Goal: Manage account settings

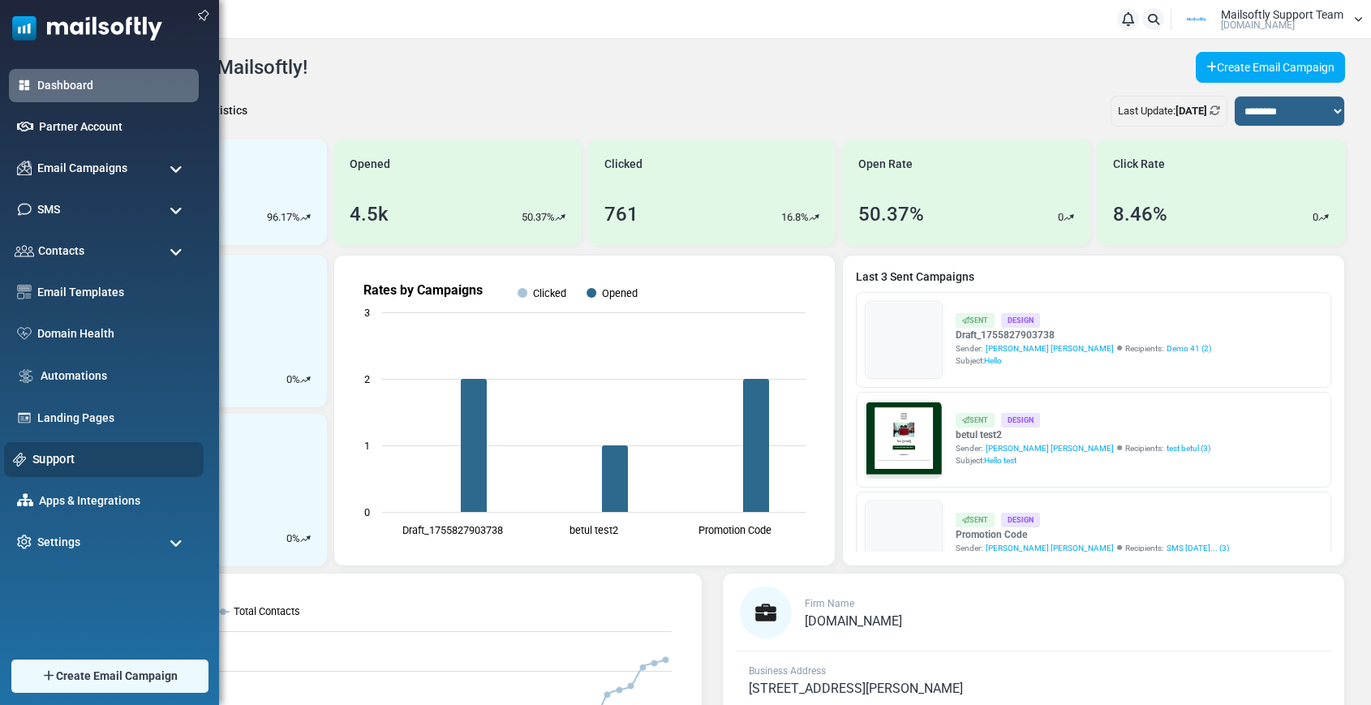
click at [49, 458] on link "Support" at bounding box center [113, 459] width 162 height 18
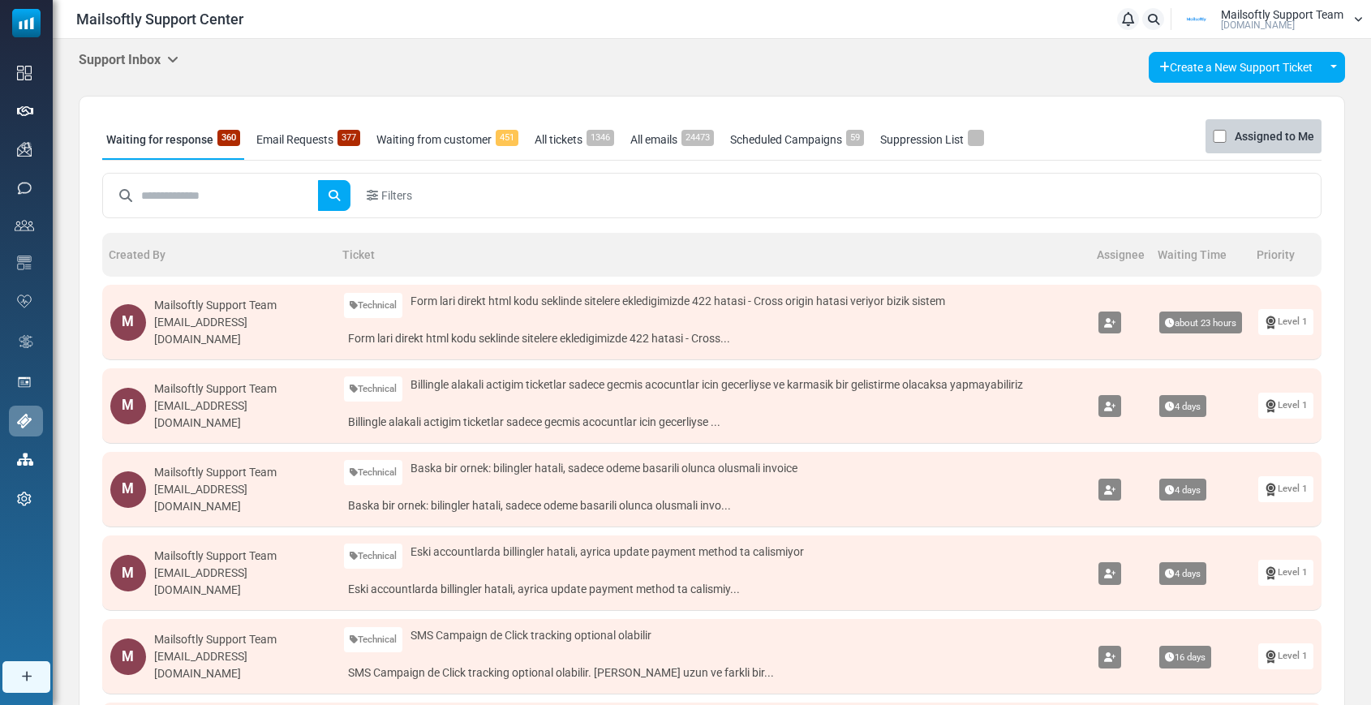
click at [179, 67] on div "Support Inbox Support Inbox User Dashboard Control Panel App Announcements Iden…" at bounding box center [129, 60] width 100 height 17
click at [179, 66] on icon at bounding box center [172, 59] width 11 height 13
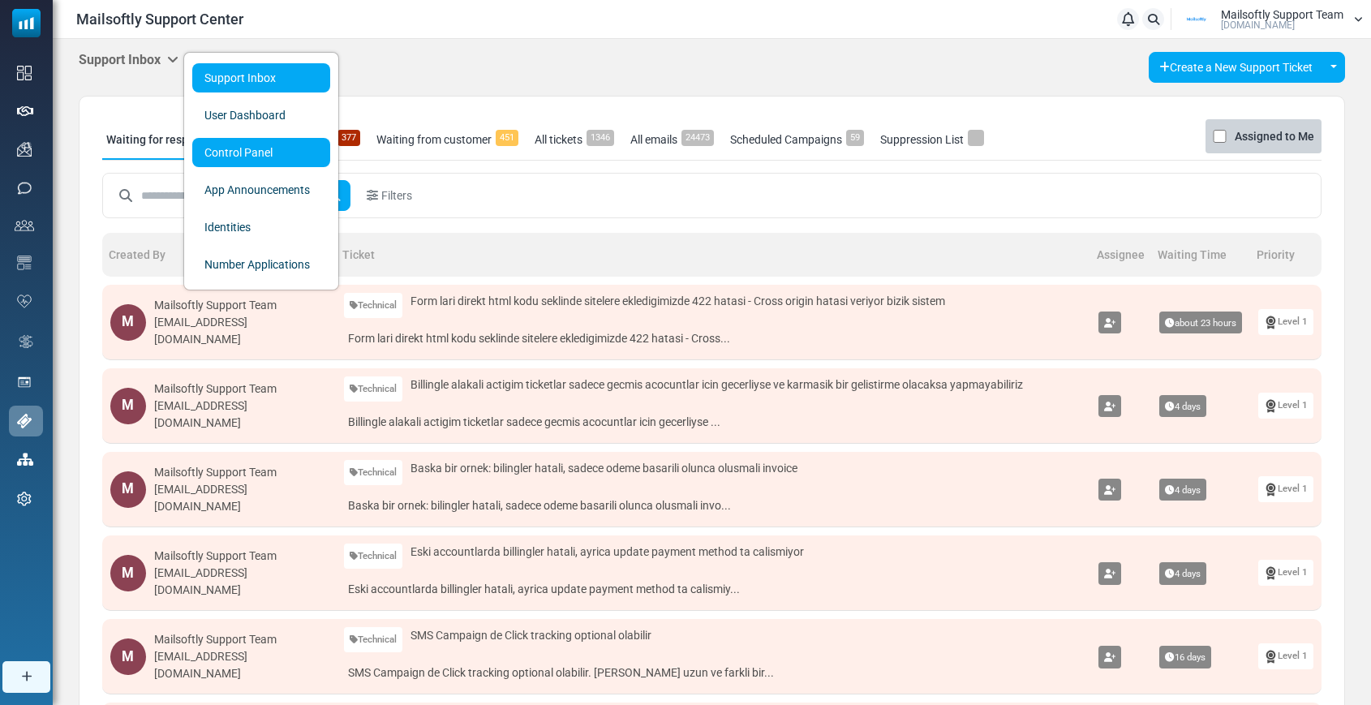
click at [231, 155] on link "Control Panel" at bounding box center [261, 152] width 138 height 29
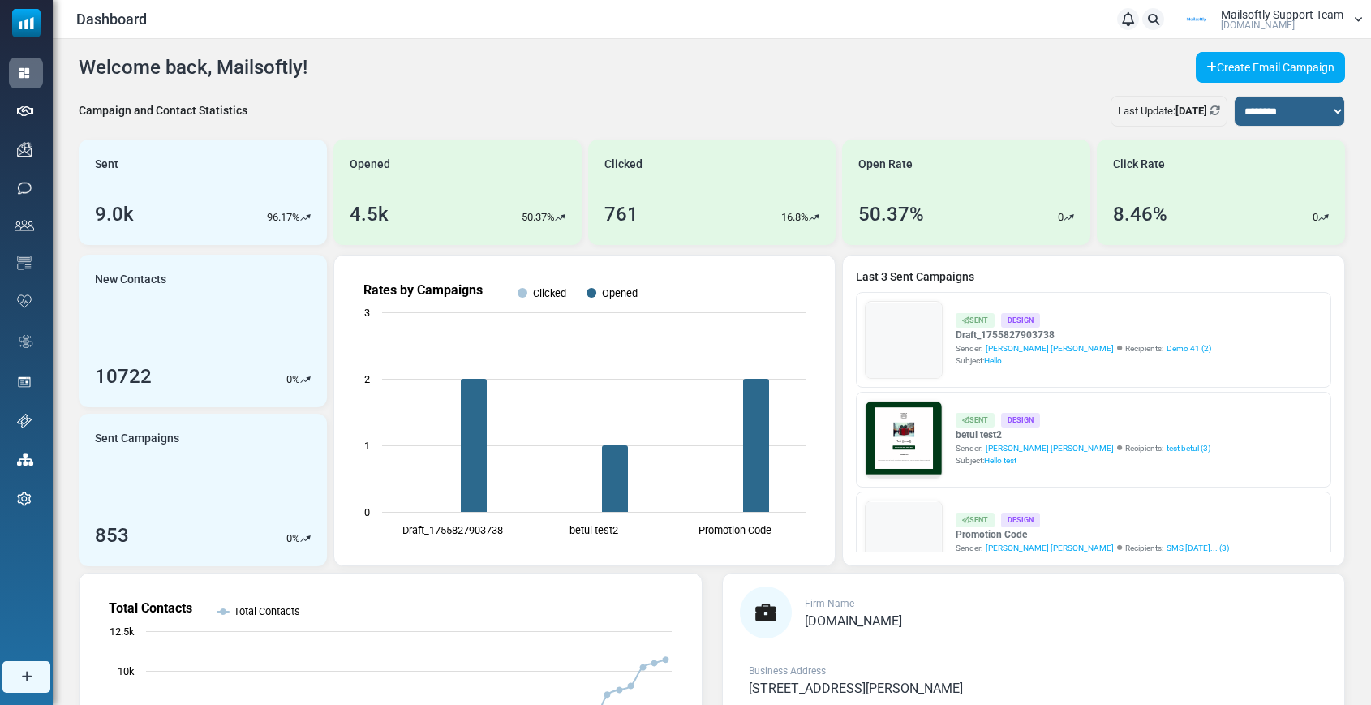
click at [1278, 9] on span "Mailsoftly Support Team" at bounding box center [1282, 14] width 123 height 11
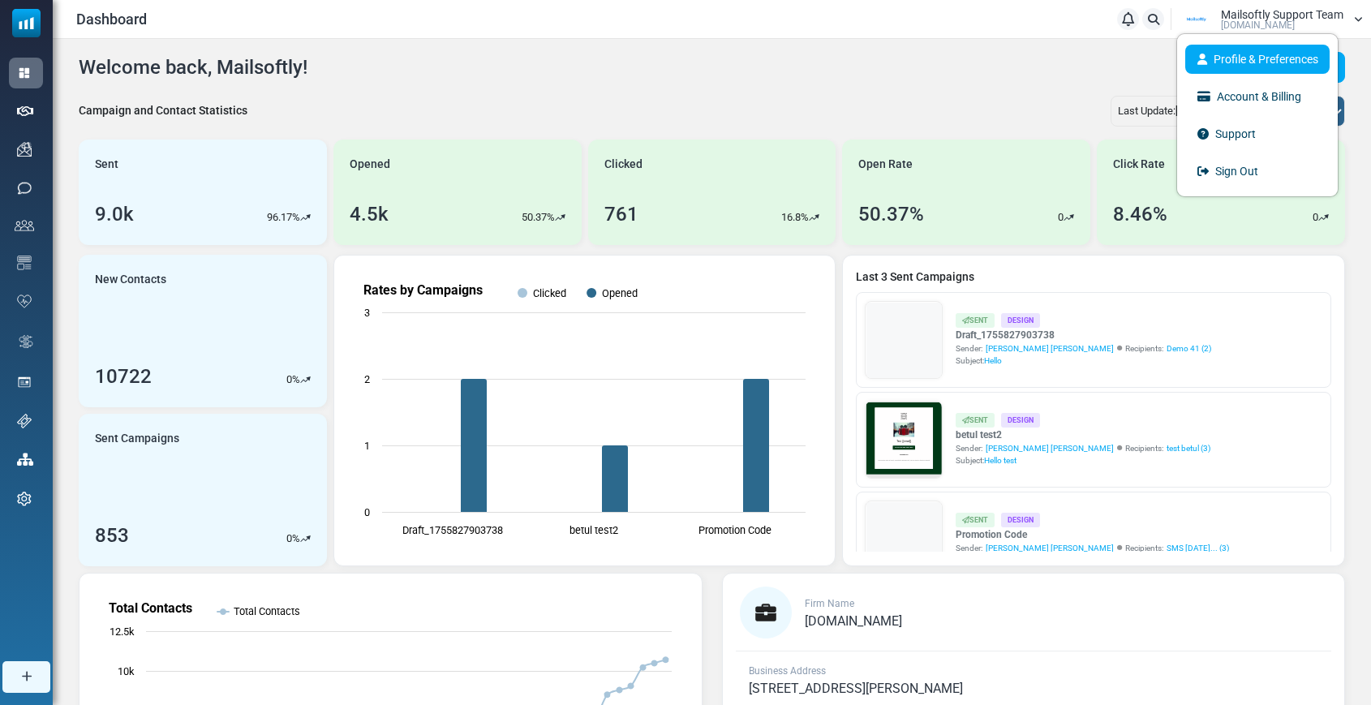
click at [1233, 63] on link "Profile & Preferences" at bounding box center [1258, 59] width 144 height 29
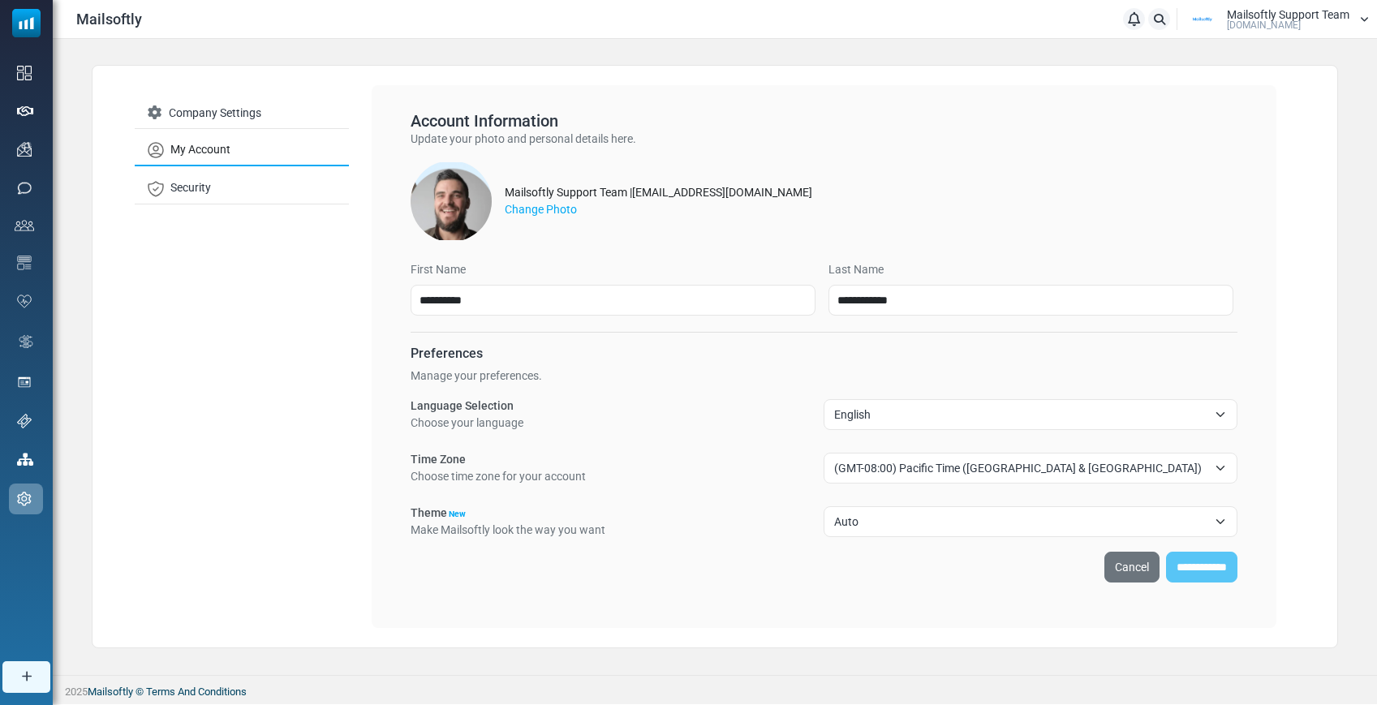
click at [988, 415] on span "English" at bounding box center [1020, 414] width 372 height 19
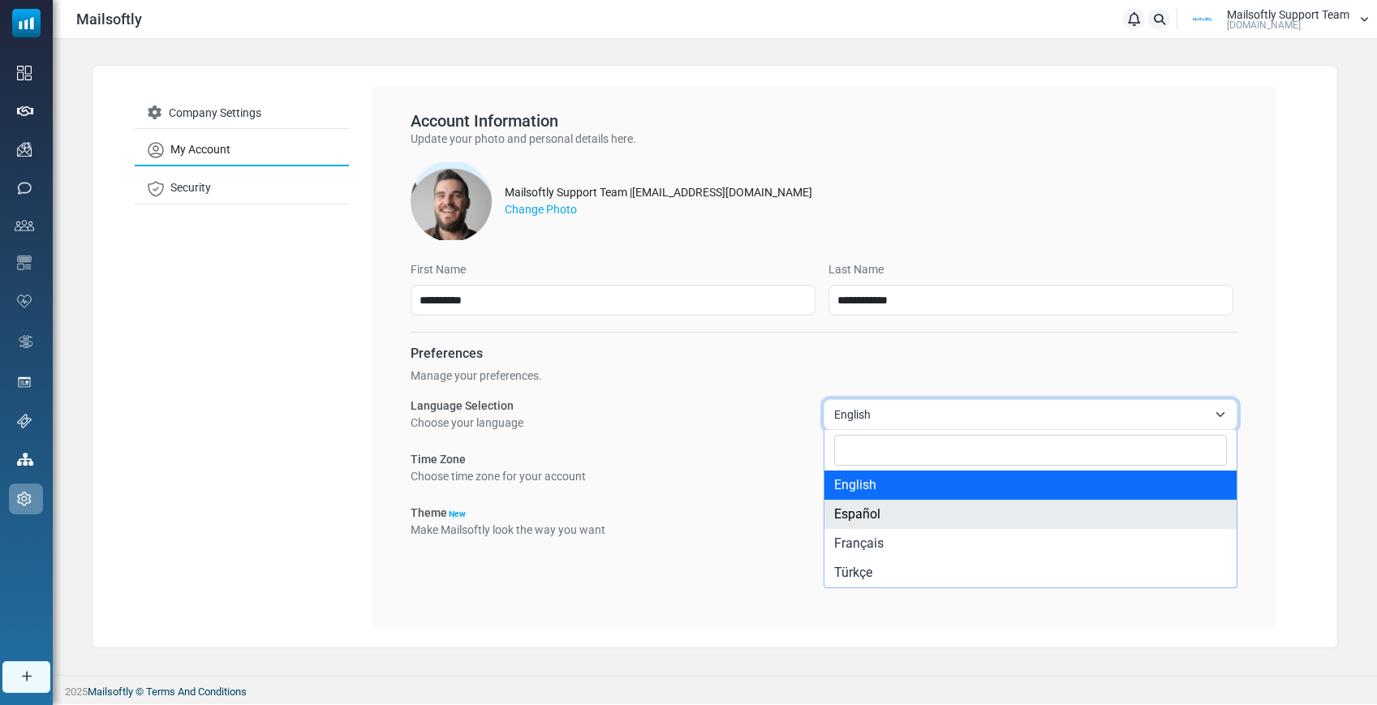
select select "**"
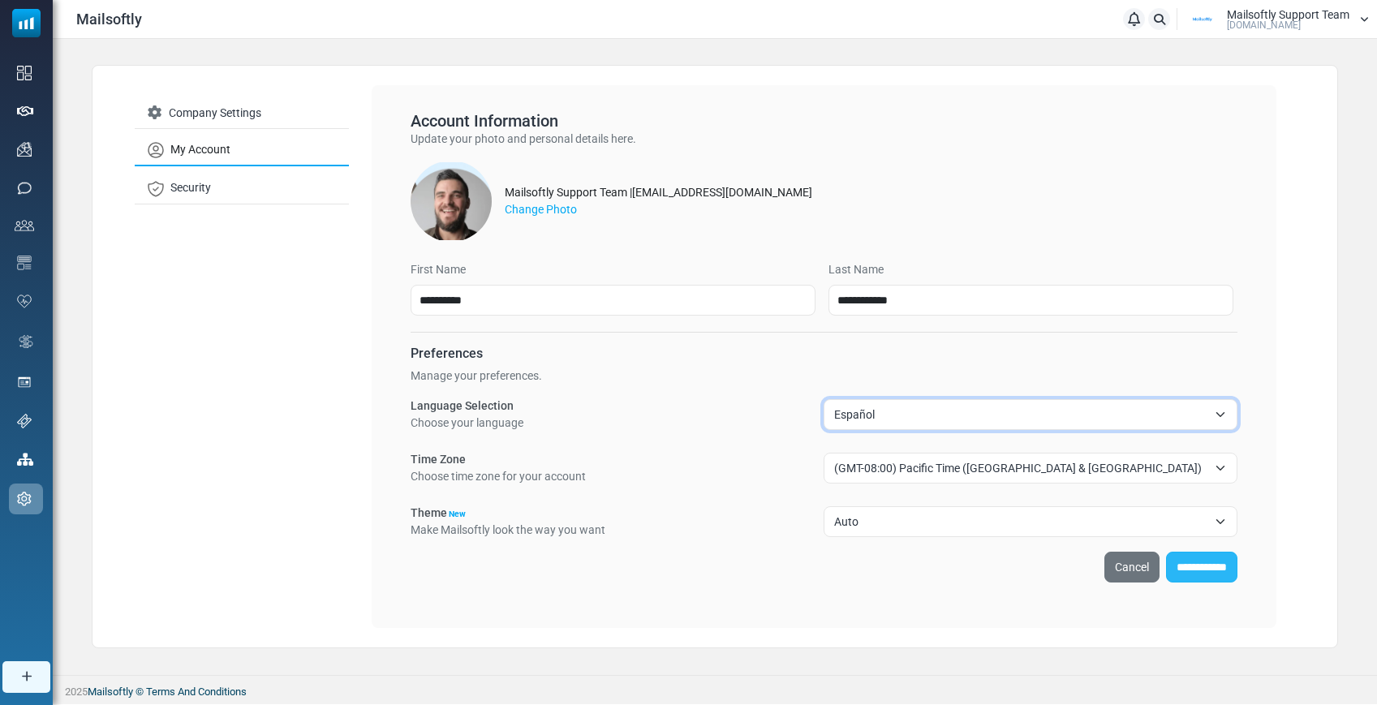
click at [1190, 571] on input "**********" at bounding box center [1201, 567] width 71 height 31
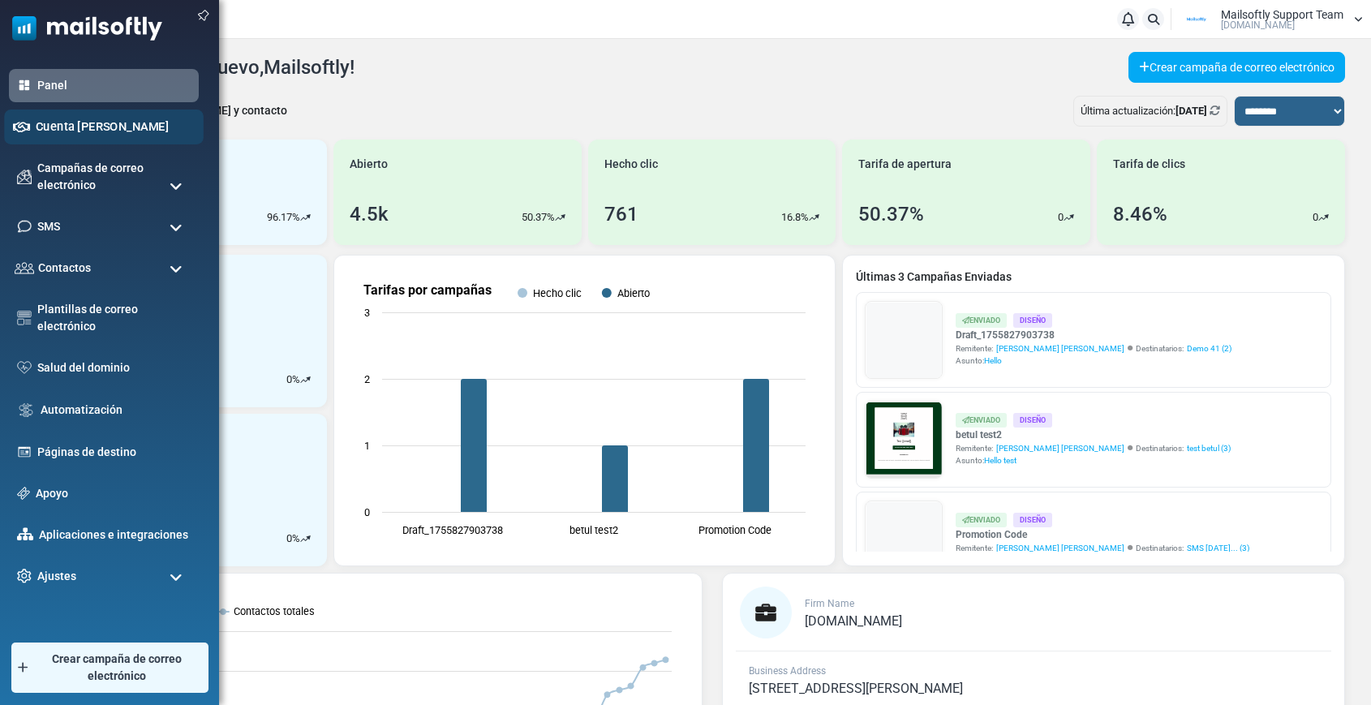
click at [64, 126] on link "Cuenta [PERSON_NAME]" at bounding box center [115, 127] width 159 height 18
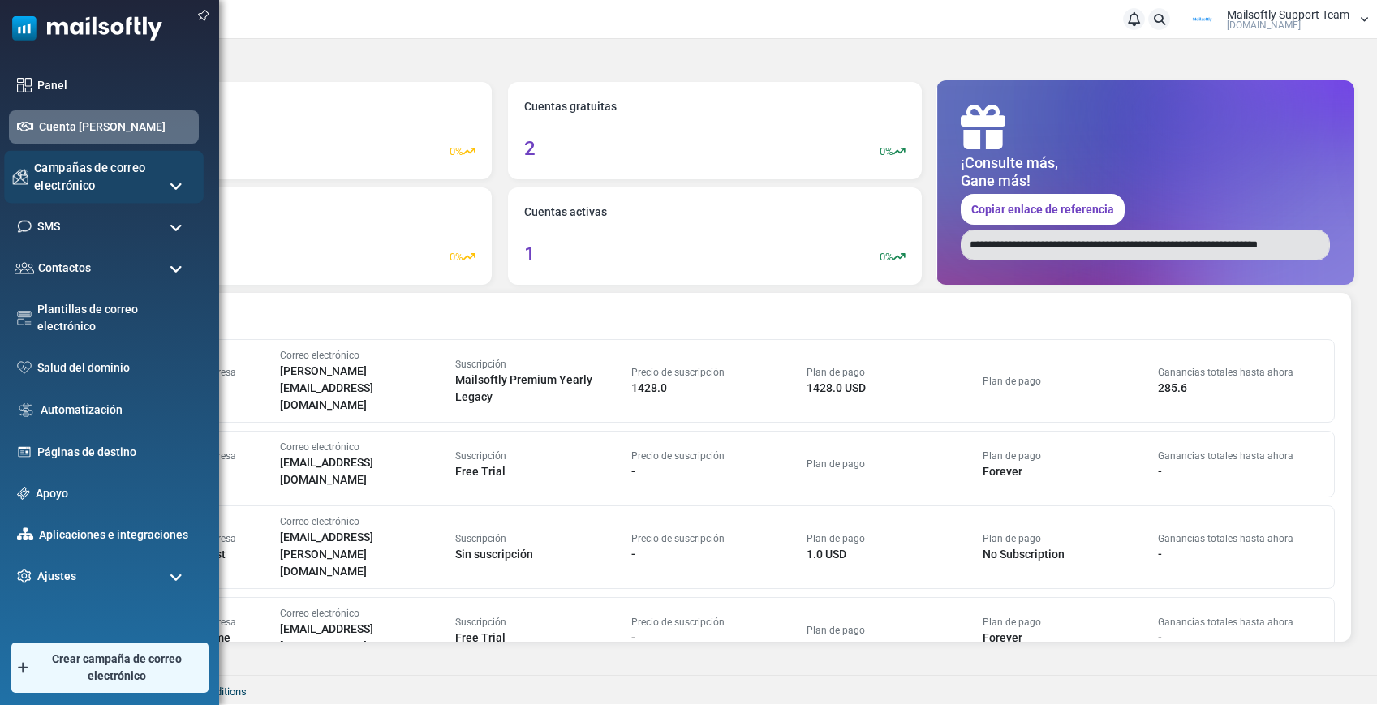
click at [84, 165] on span "Campañas de correo electrónico" at bounding box center [114, 177] width 161 height 36
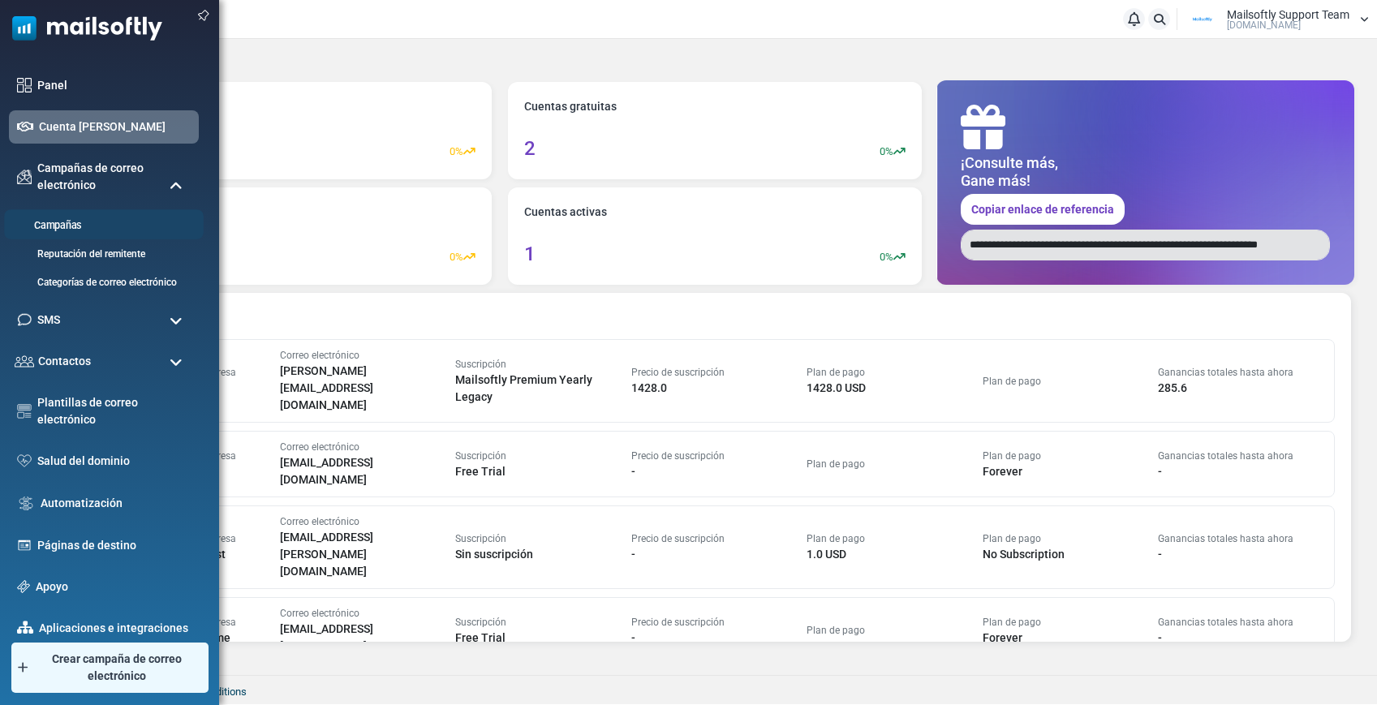
click at [67, 222] on link "Campañas" at bounding box center [101, 225] width 195 height 15
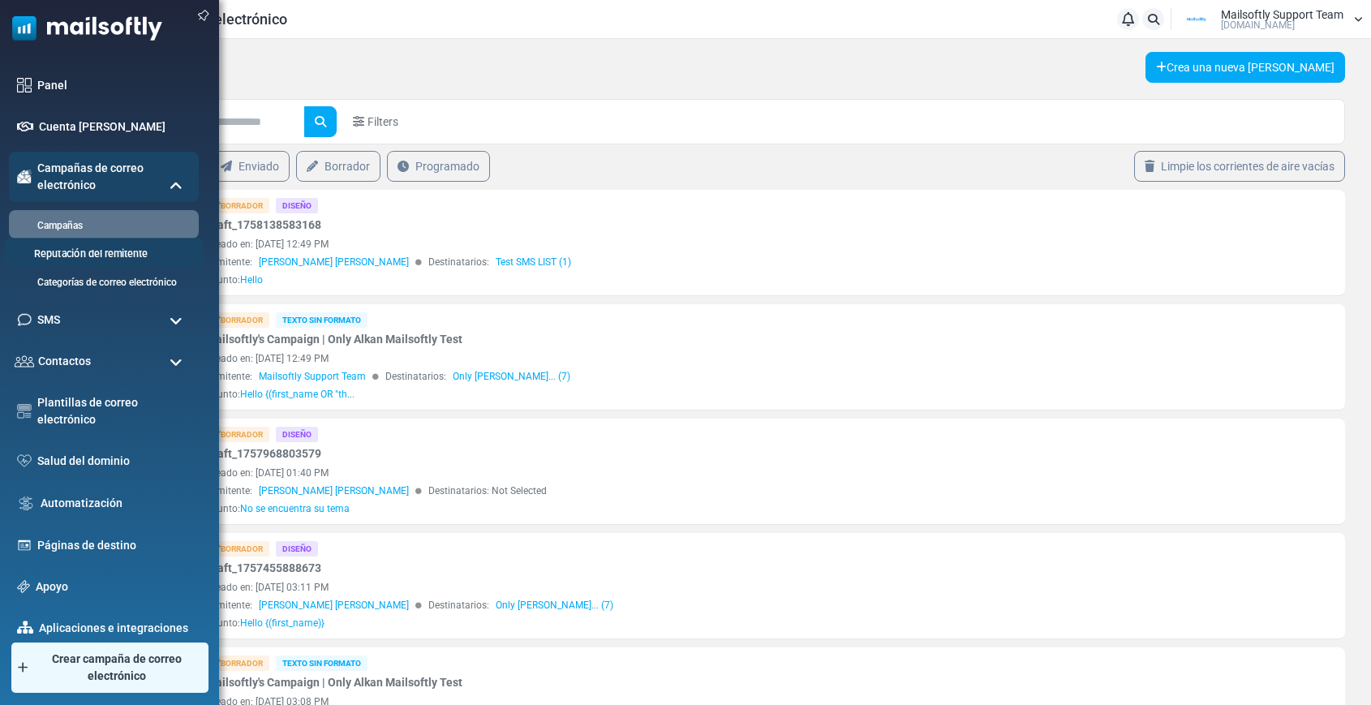
click at [60, 253] on link "Reputación del remitente" at bounding box center [101, 254] width 195 height 15
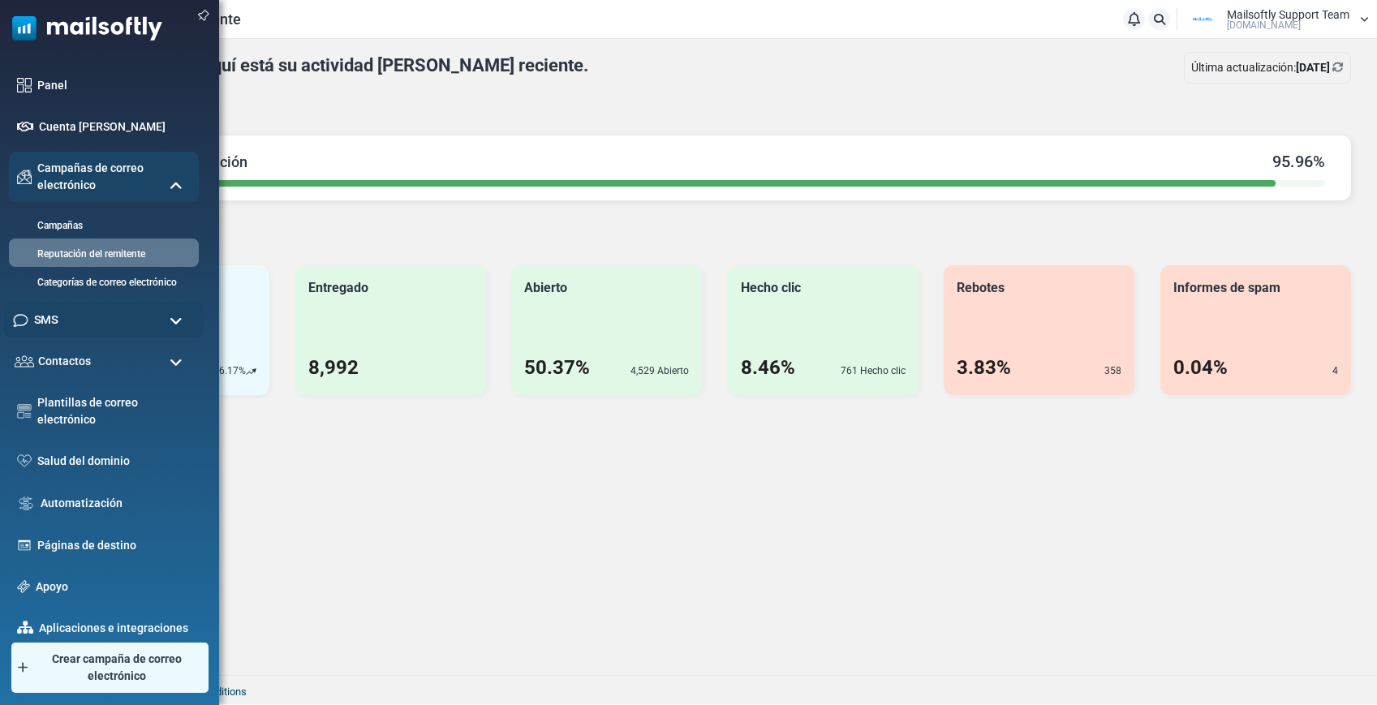
click at [55, 319] on span "SMS" at bounding box center [46, 320] width 24 height 18
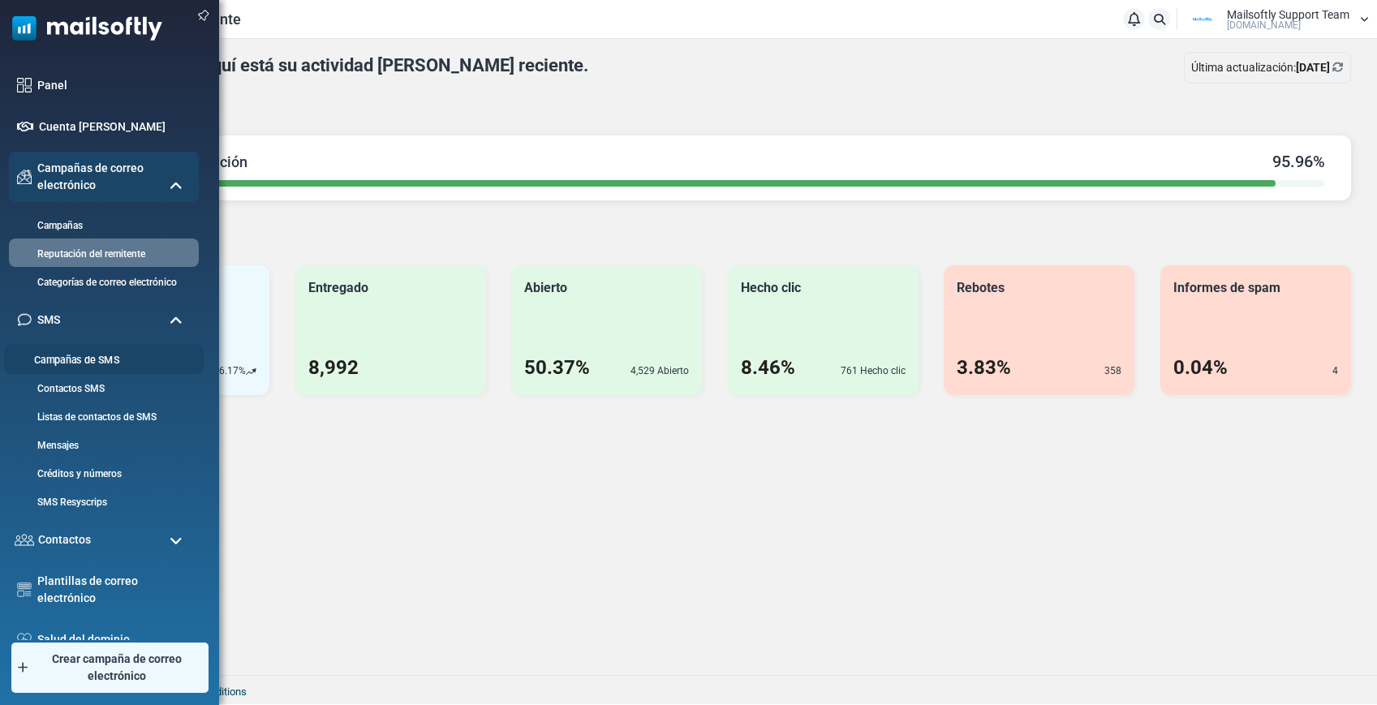
click at [57, 360] on link "Campañas de SMS" at bounding box center [101, 360] width 195 height 15
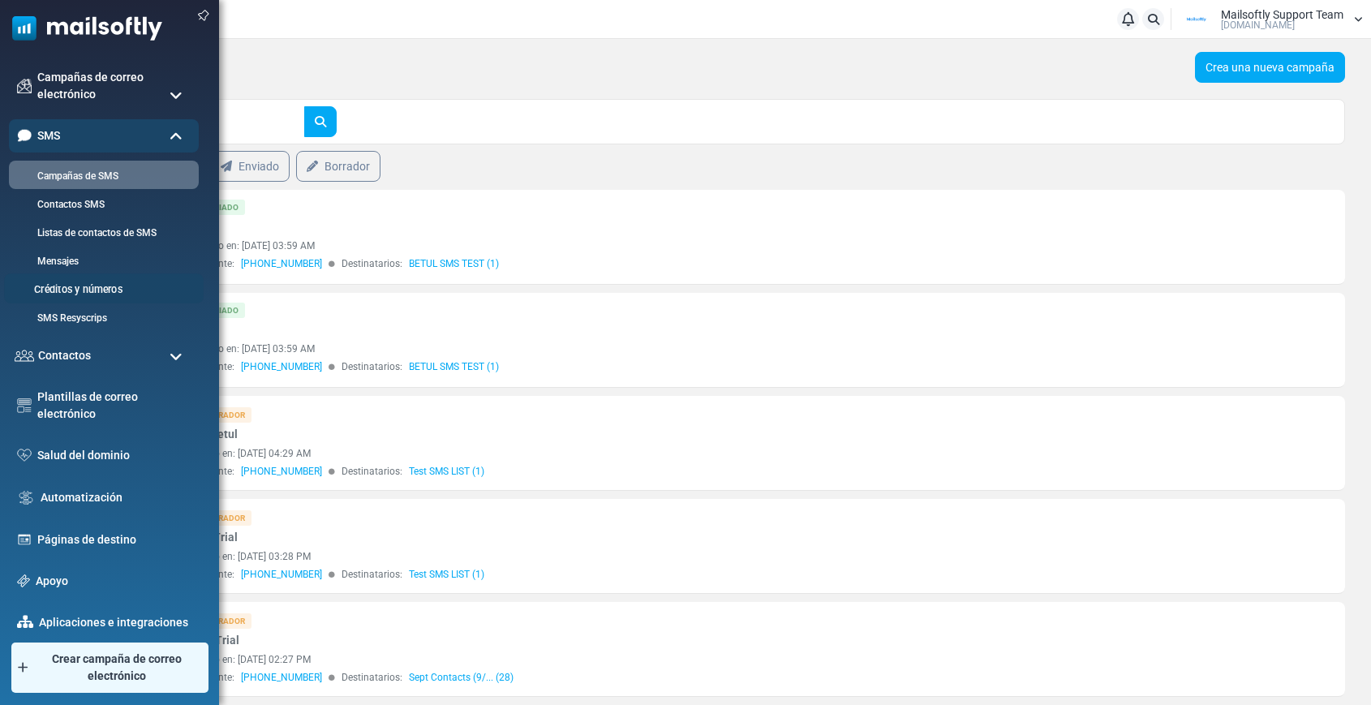
scroll to position [131, 0]
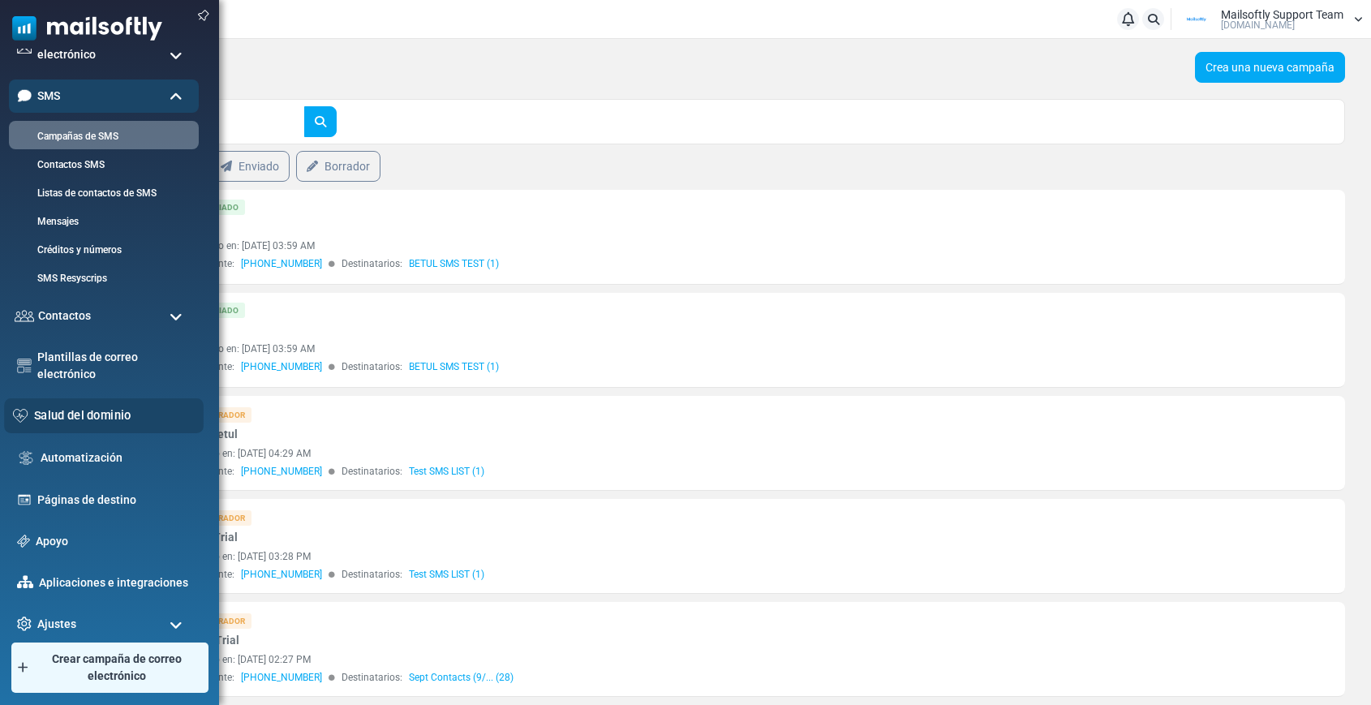
click at [92, 420] on link "Salud del dominio" at bounding box center [114, 416] width 161 height 18
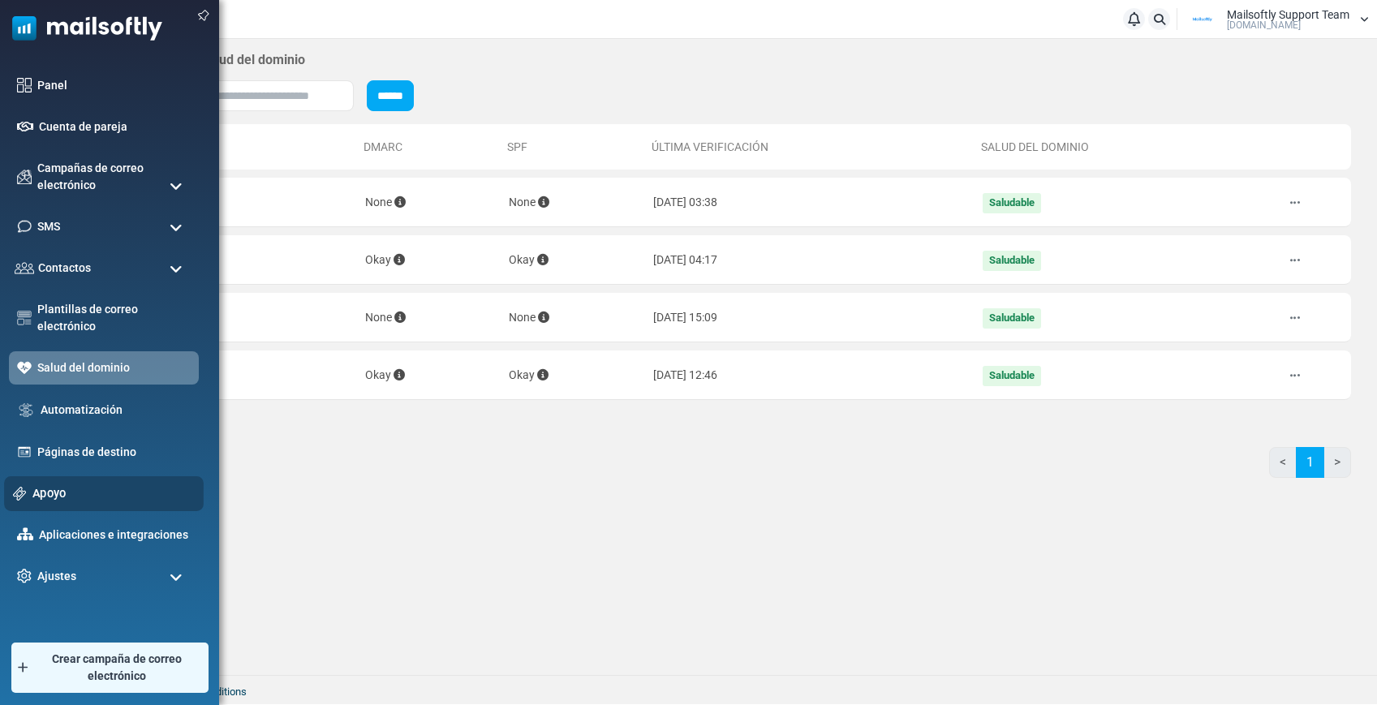
click at [56, 489] on link "Apoyo" at bounding box center [113, 493] width 162 height 18
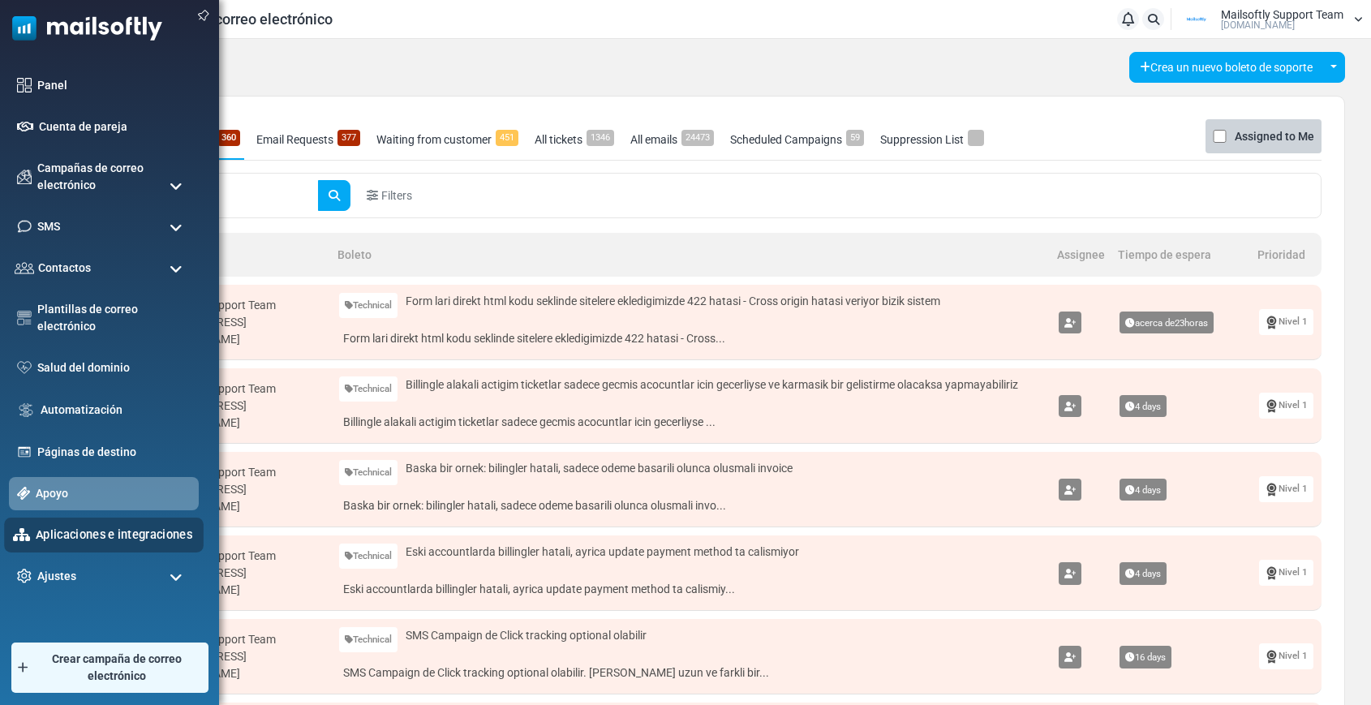
click at [75, 544] on div "Aplicaciones e integraciones" at bounding box center [104, 535] width 200 height 35
click at [77, 535] on link "Aplicaciones e integraciones" at bounding box center [115, 535] width 159 height 18
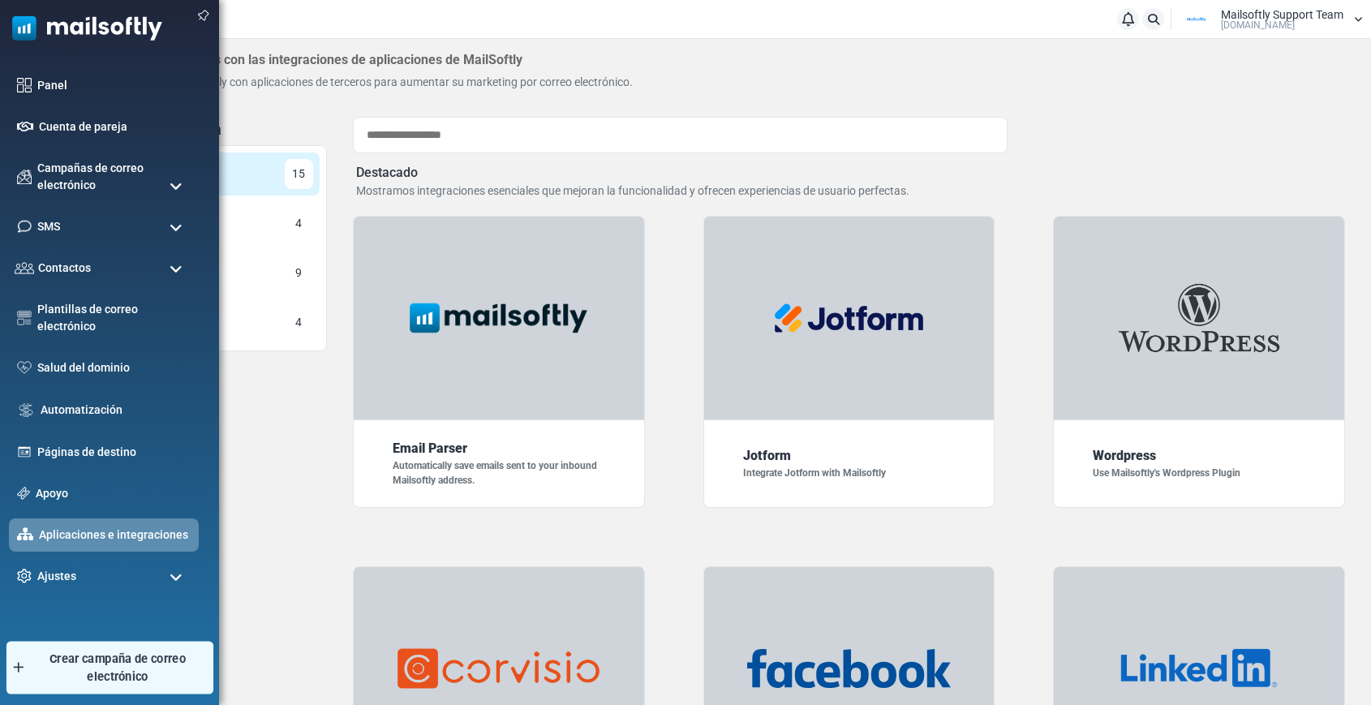
click at [61, 668] on span "Crear campaña de correo electrónico" at bounding box center [117, 668] width 183 height 36
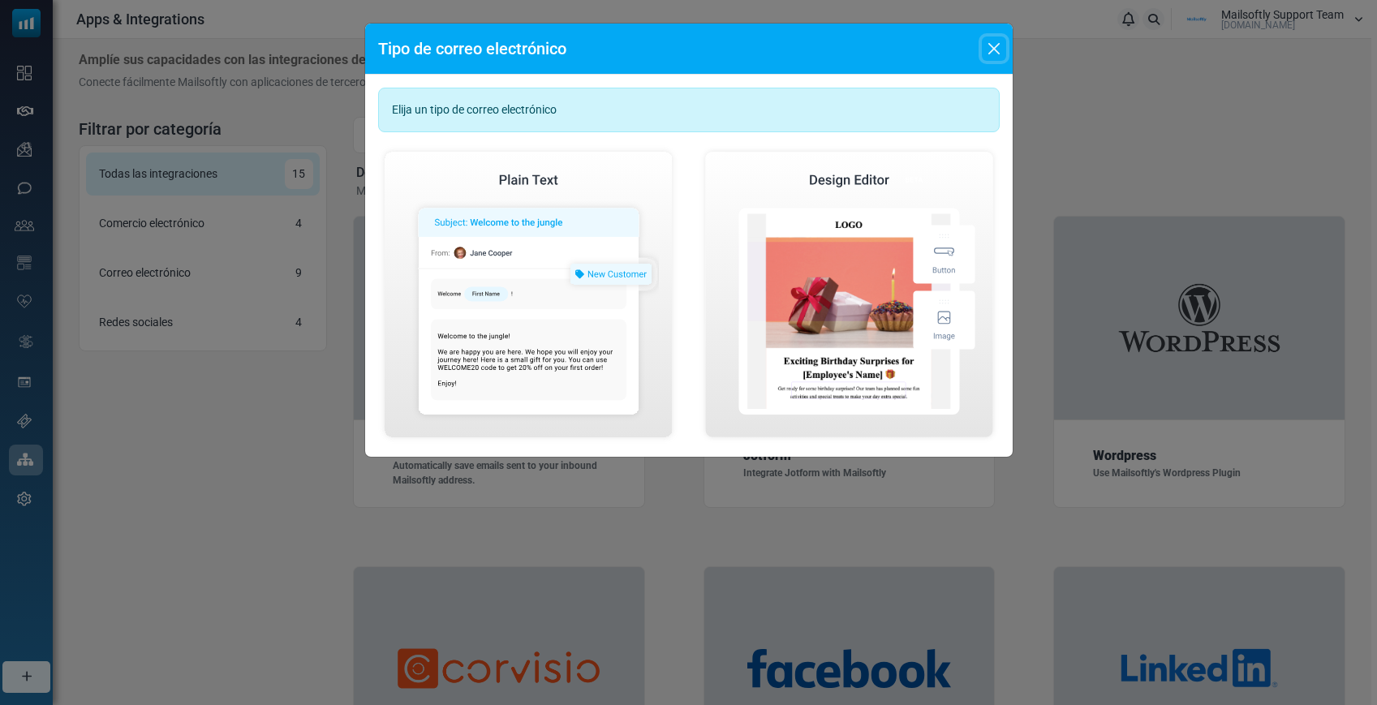
click at [991, 49] on button "Close" at bounding box center [994, 49] width 24 height 24
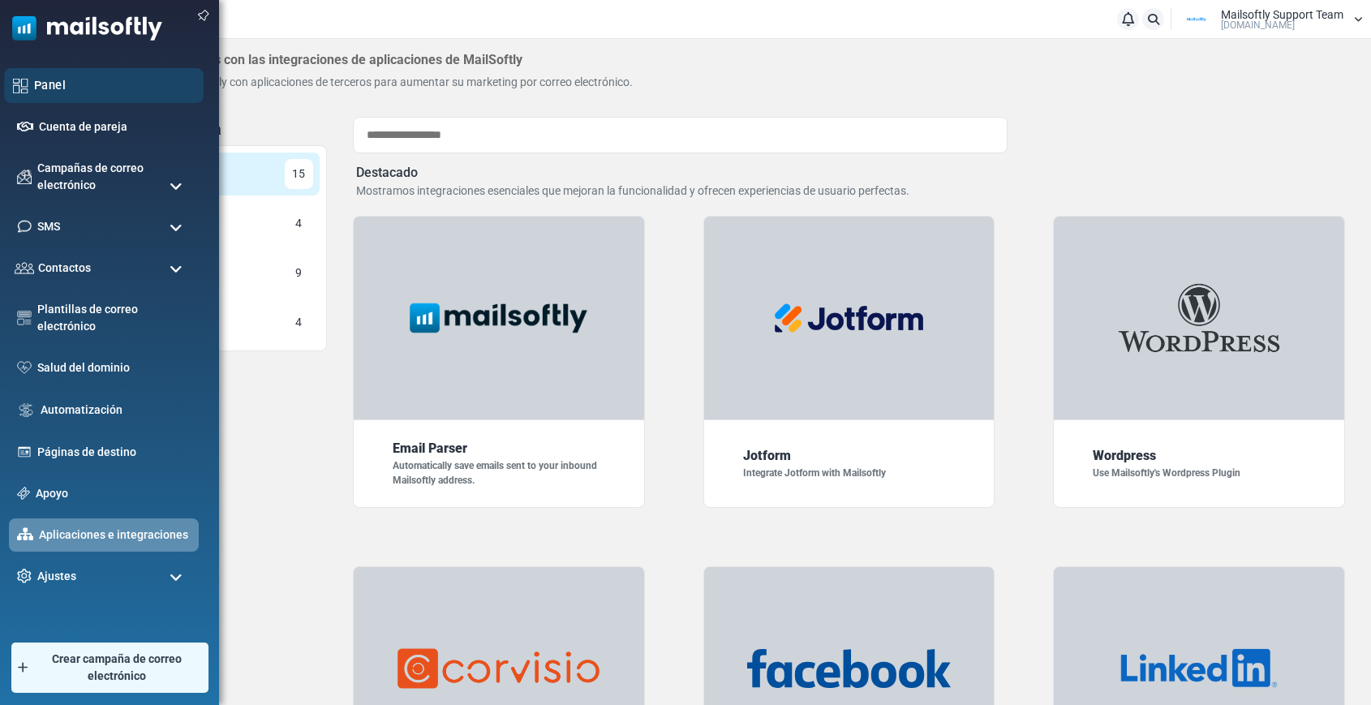
click at [60, 81] on link "Panel" at bounding box center [114, 85] width 161 height 18
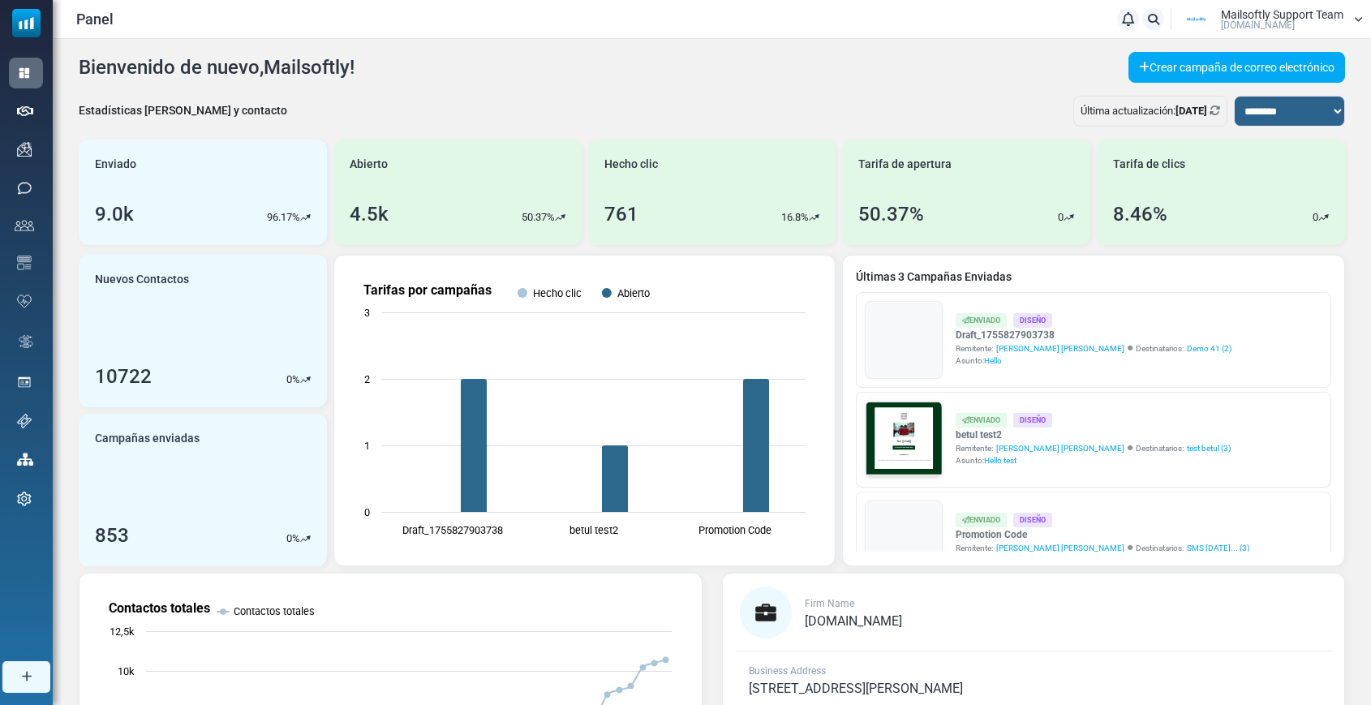
click at [1267, 22] on span "[DOMAIN_NAME]" at bounding box center [1258, 25] width 74 height 10
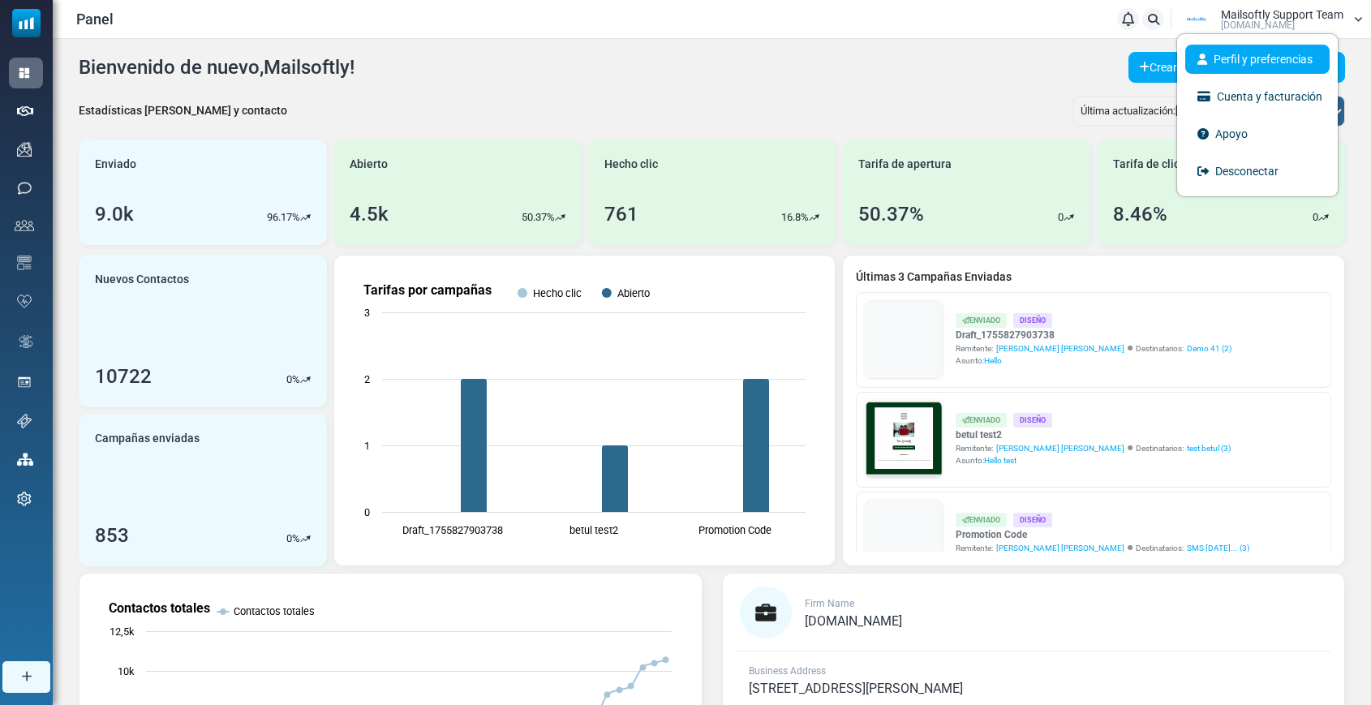
click at [1257, 62] on link "Perfil y preferencias" at bounding box center [1258, 59] width 144 height 29
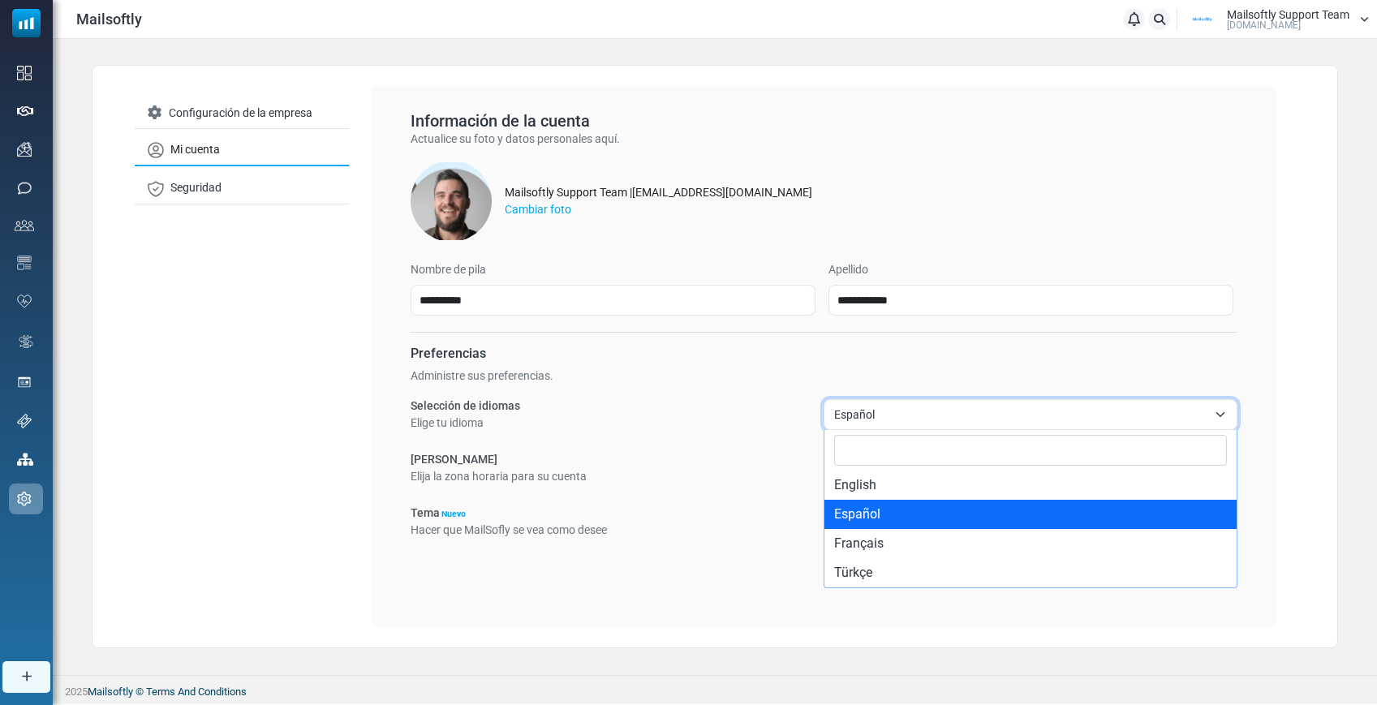
click at [954, 421] on span "Español" at bounding box center [1020, 414] width 372 height 19
select select "**"
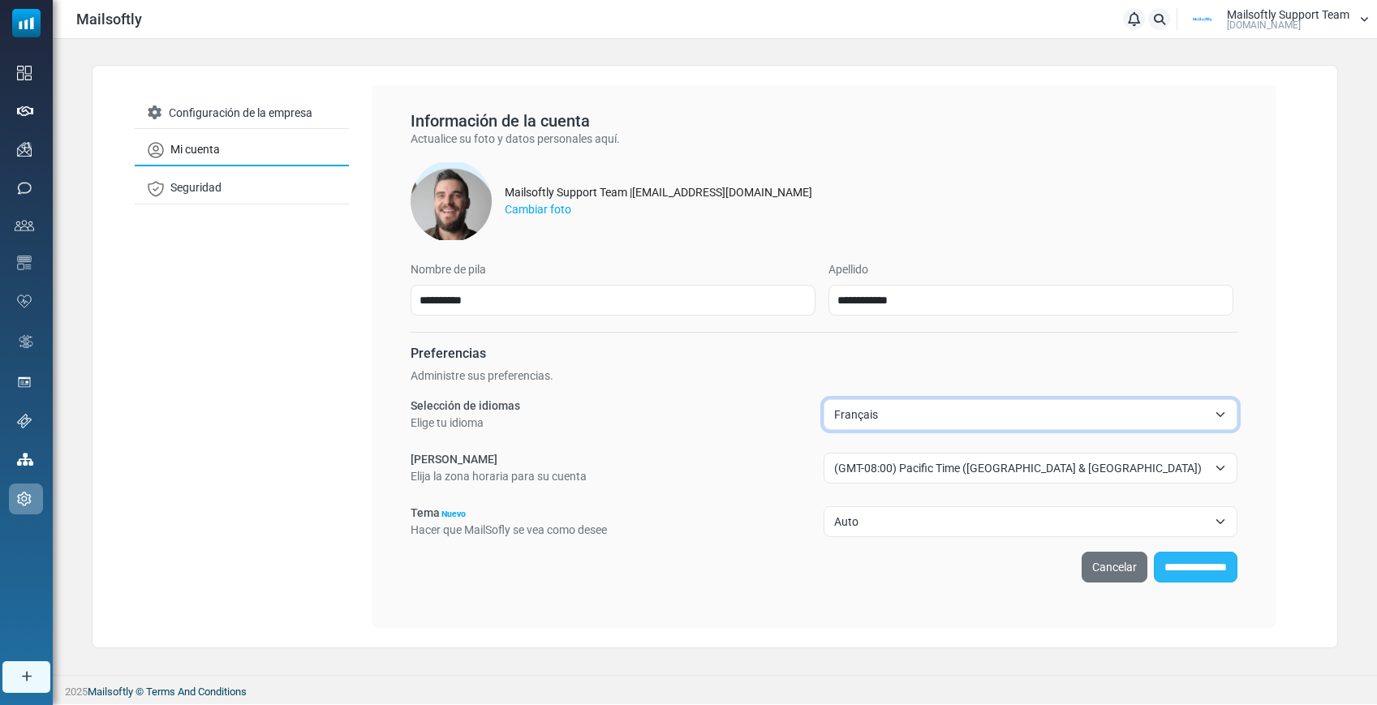
click at [1154, 563] on input "**********" at bounding box center [1196, 567] width 84 height 31
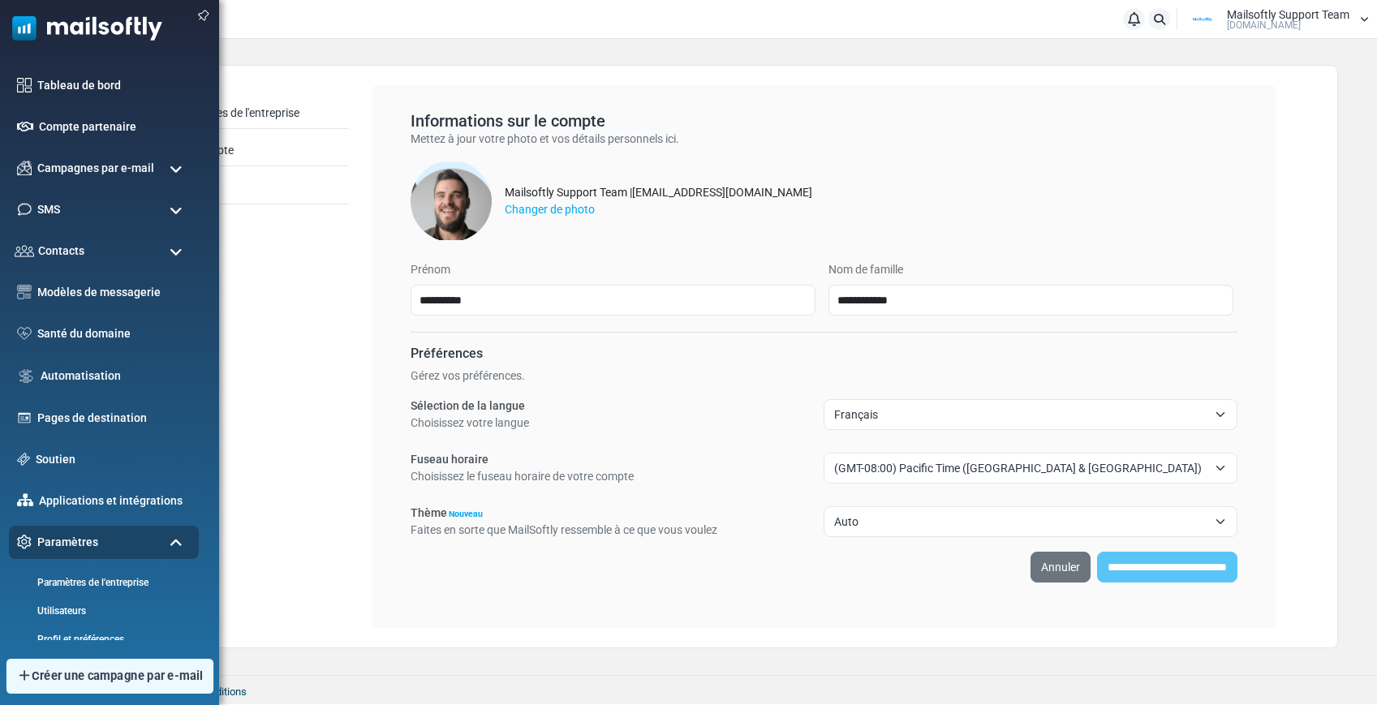
click at [44, 684] on span "Créer une campagne par e-mail" at bounding box center [117, 676] width 171 height 18
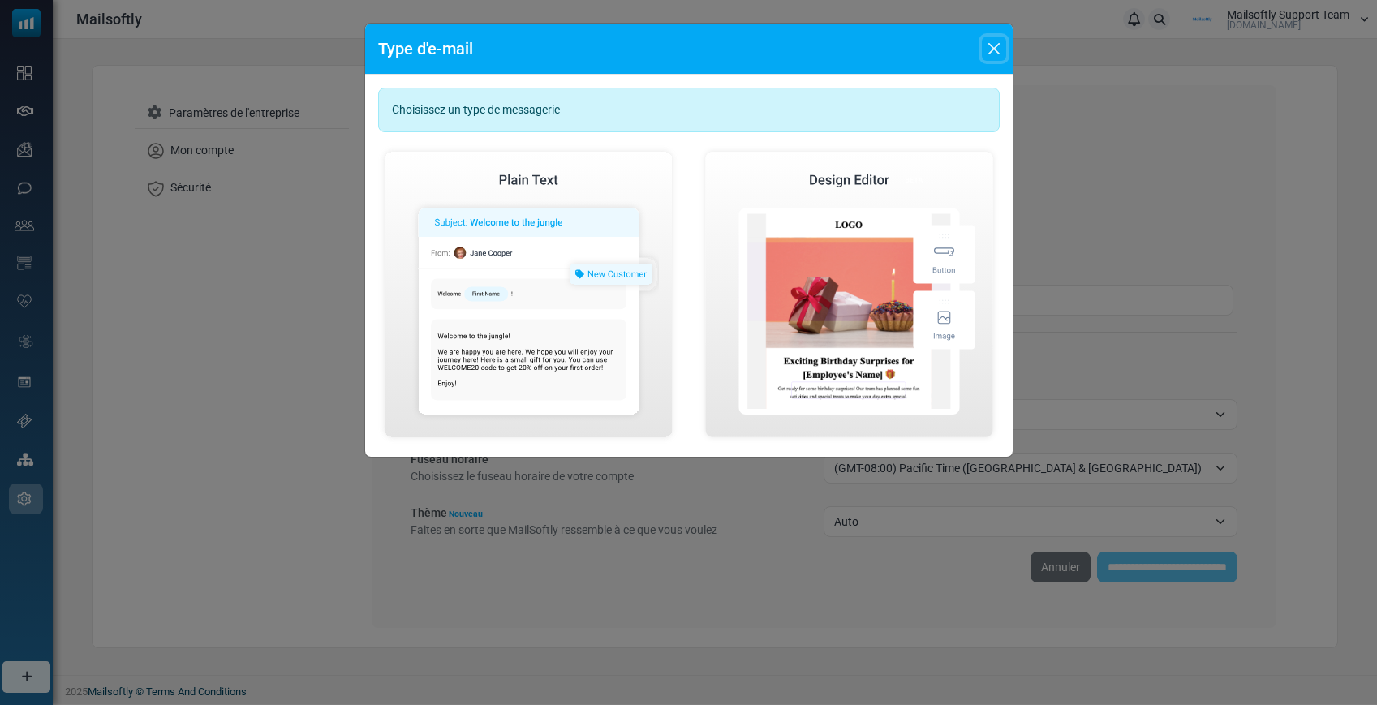
click at [996, 46] on button "Close" at bounding box center [994, 49] width 24 height 24
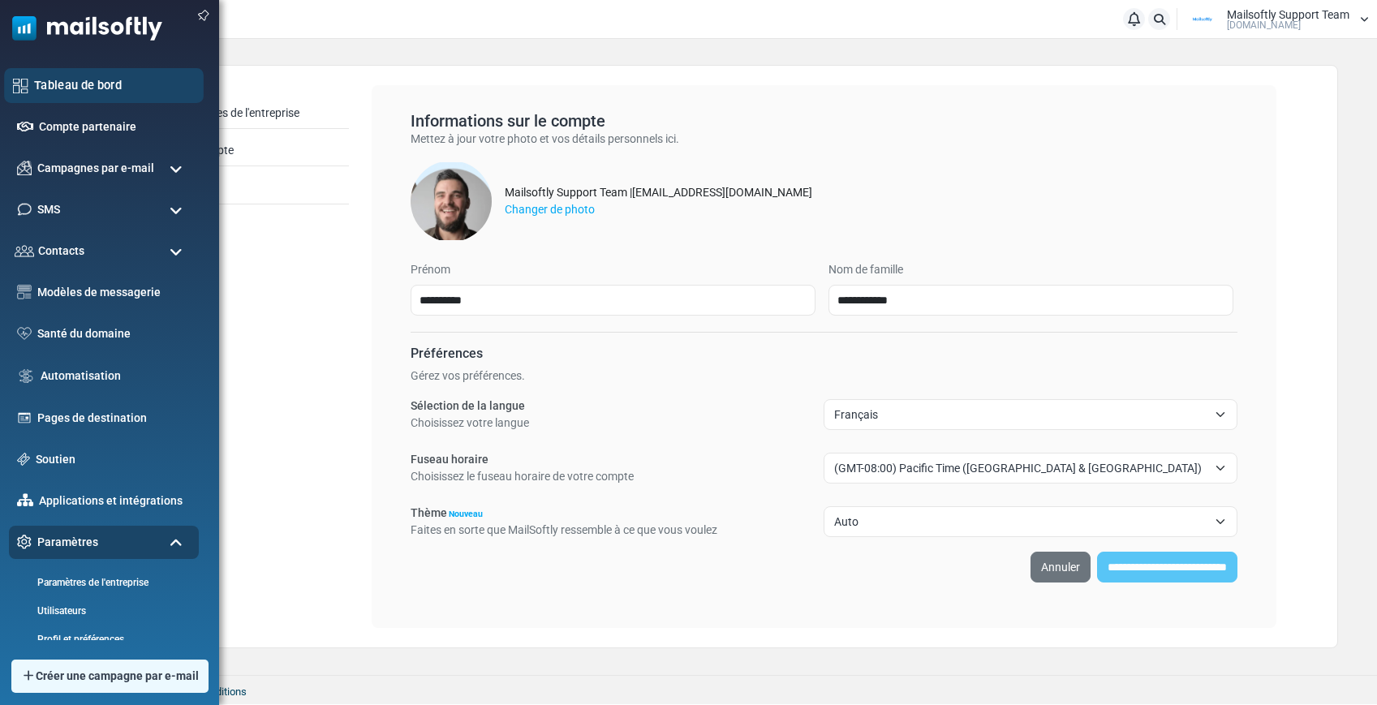
click at [80, 80] on link "Tableau de bord" at bounding box center [114, 85] width 161 height 18
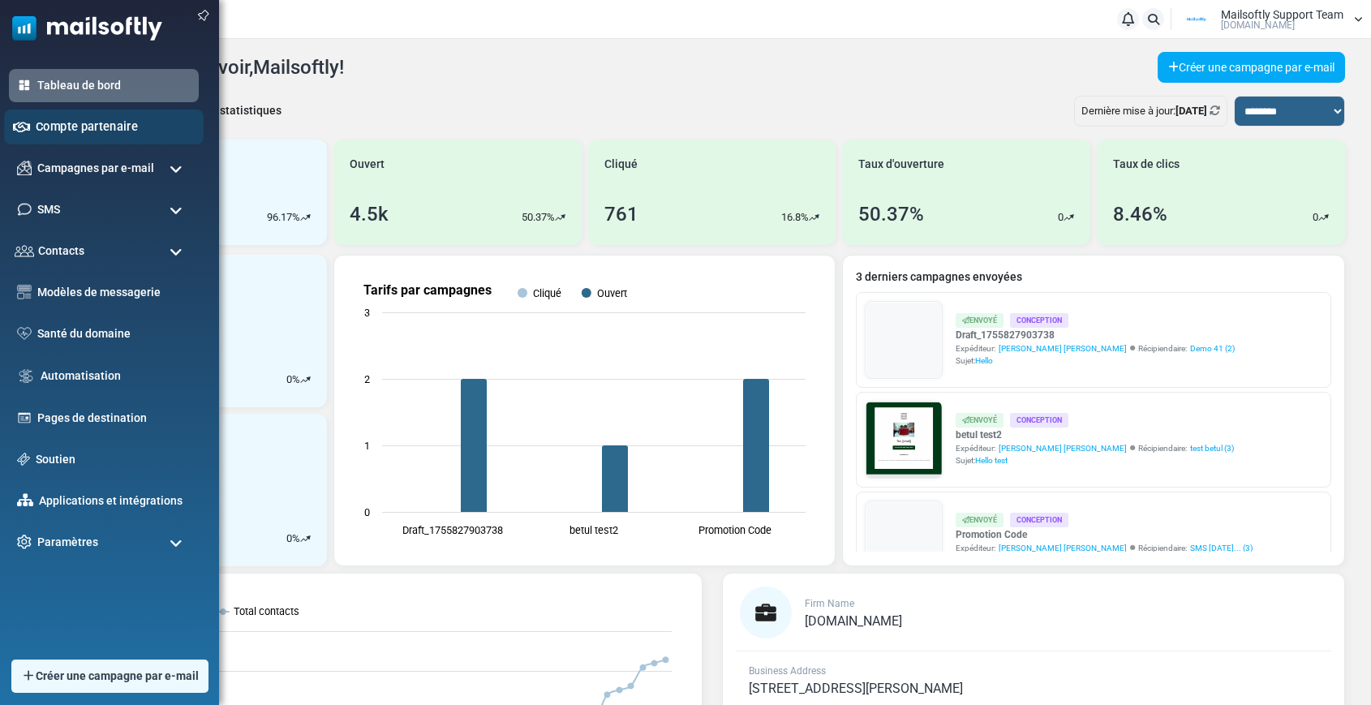
click at [87, 126] on link "Compte partenaire" at bounding box center [115, 127] width 159 height 18
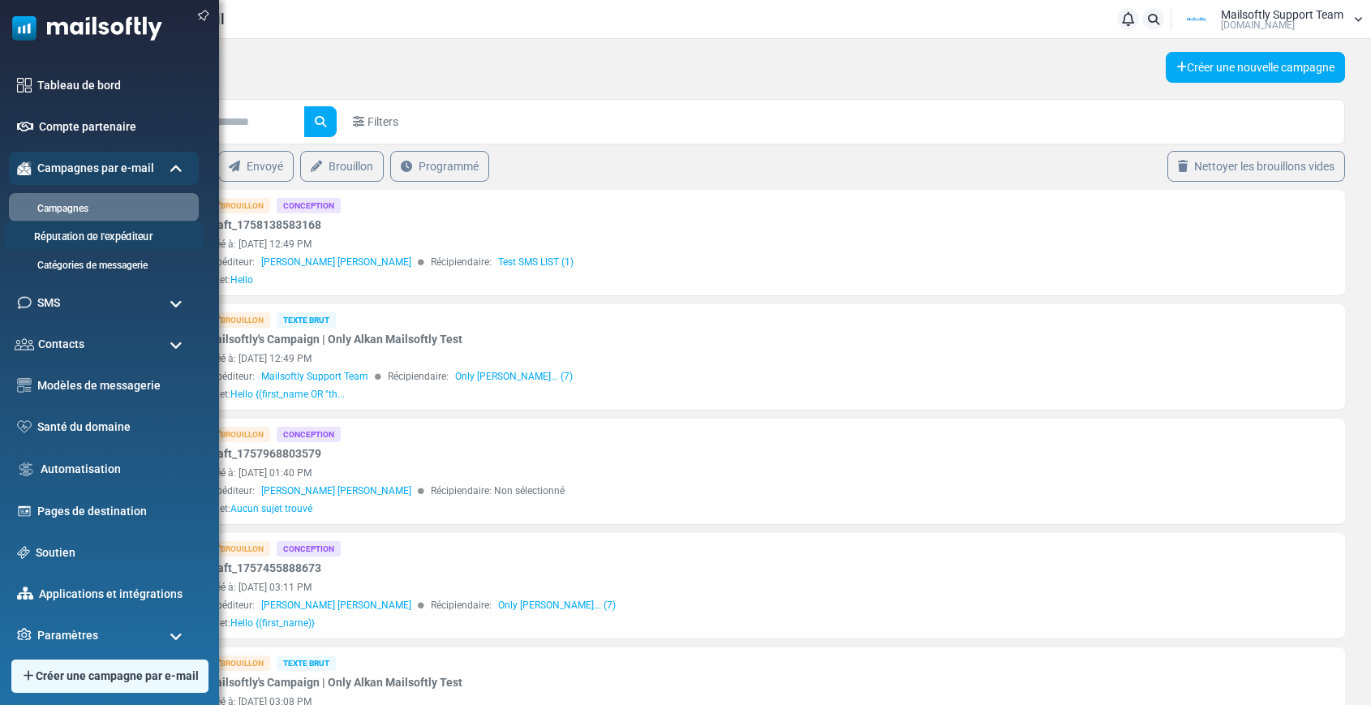
click at [63, 232] on link "Réputation de l'expéditeur" at bounding box center [101, 237] width 195 height 15
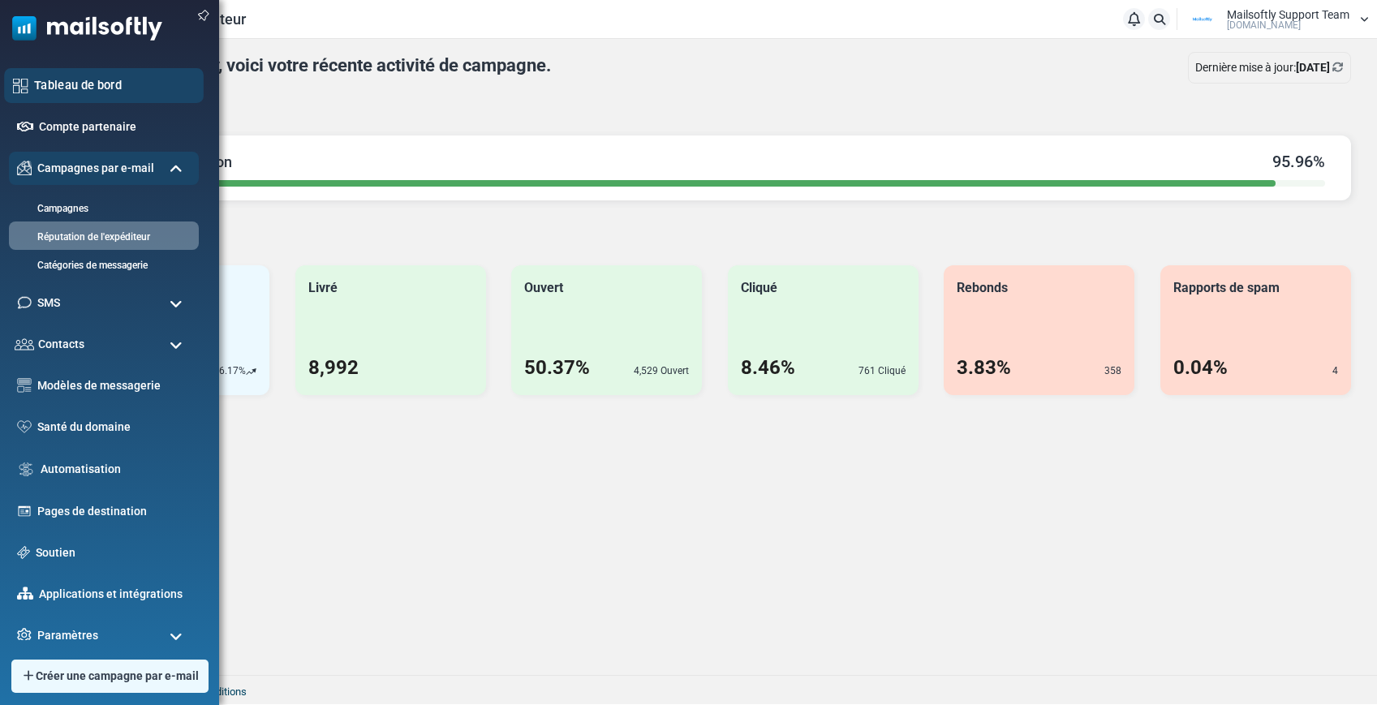
click at [49, 88] on link "Tableau de bord" at bounding box center [114, 85] width 161 height 18
